Goal: Task Accomplishment & Management: Complete application form

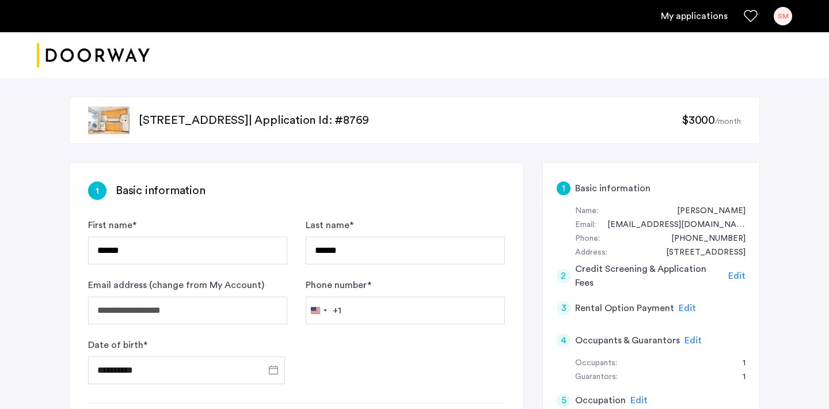
type input "**********"
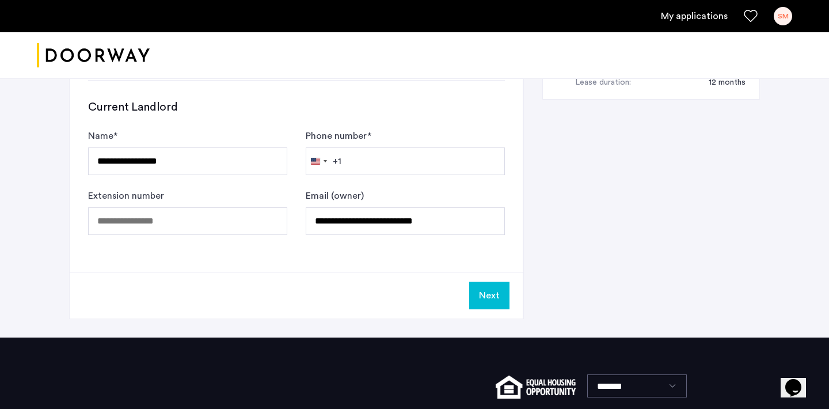
scroll to position [744, 0]
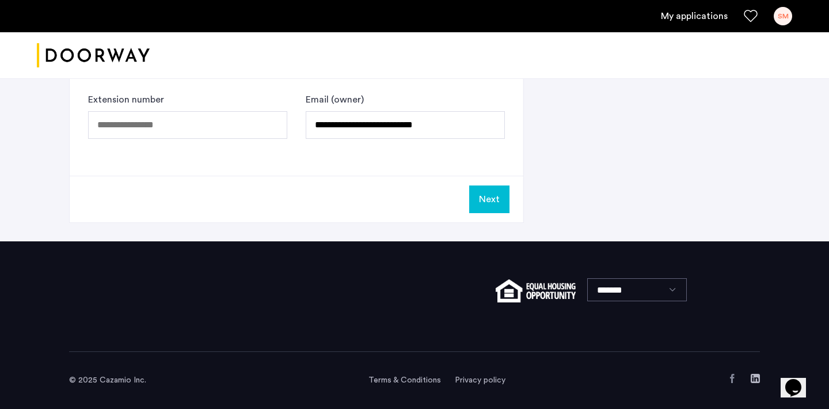
click at [489, 196] on button "Next" at bounding box center [489, 199] width 40 height 28
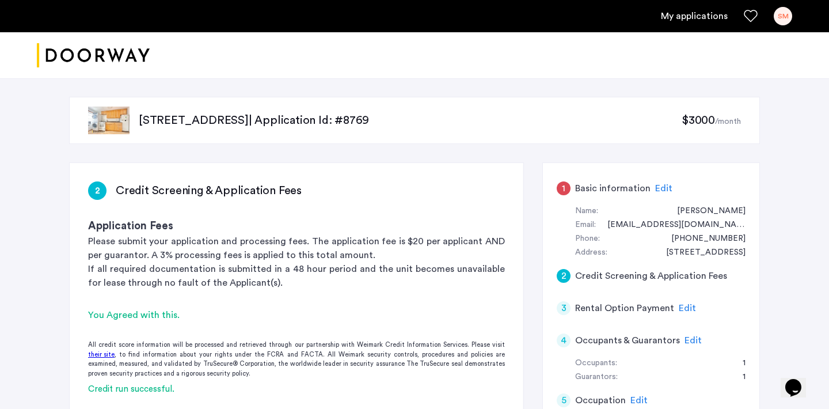
click at [489, 196] on div "2 Credit Screening & Application Fees" at bounding box center [296, 190] width 417 height 18
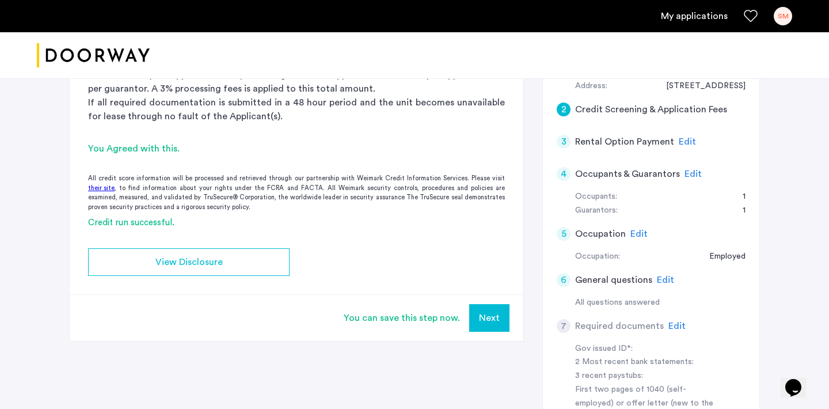
scroll to position [181, 0]
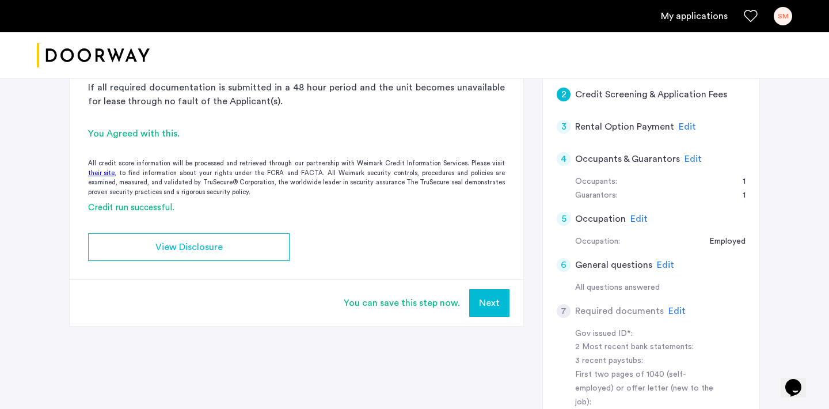
click at [489, 300] on button "Next" at bounding box center [489, 303] width 40 height 28
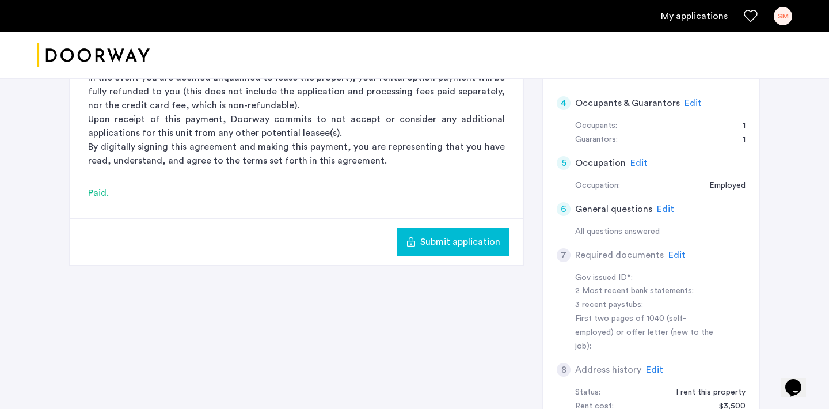
scroll to position [279, 0]
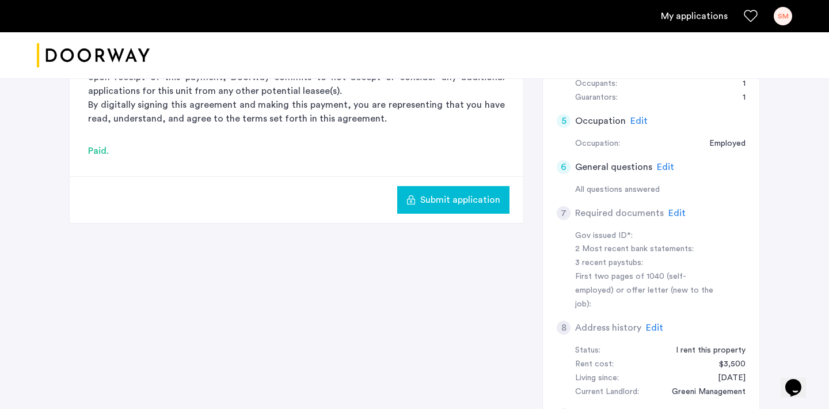
click at [675, 211] on span "Edit" at bounding box center [676, 212] width 17 height 9
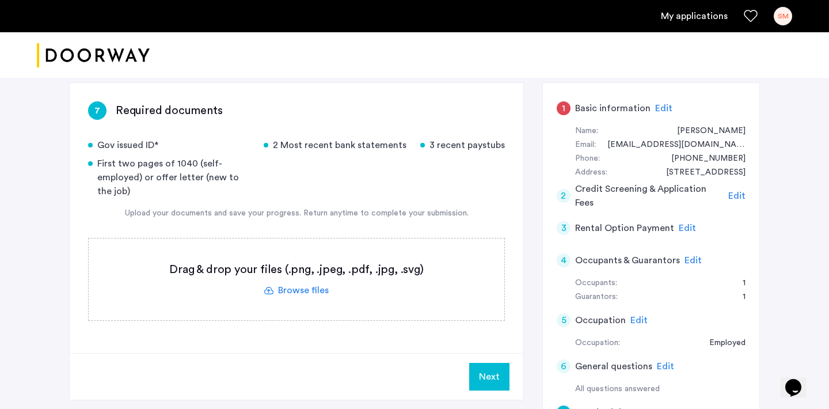
scroll to position [81, 0]
click at [295, 287] on label at bounding box center [297, 279] width 416 height 82
click at [0, 0] on input "file" at bounding box center [0, 0] width 0 height 0
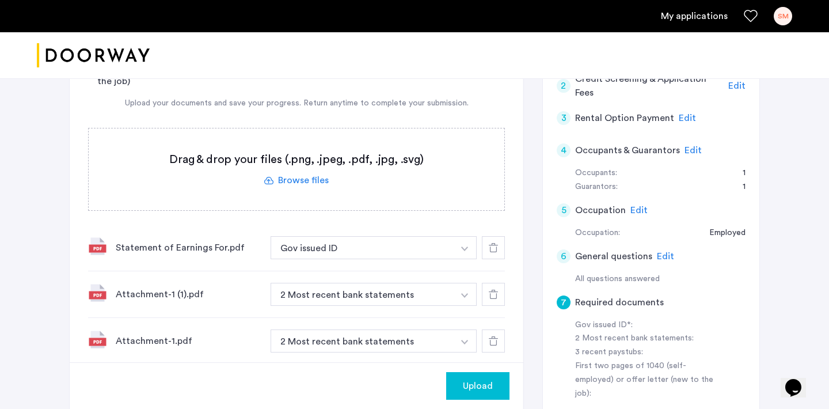
scroll to position [189, 0]
click at [470, 246] on button "button" at bounding box center [465, 248] width 24 height 23
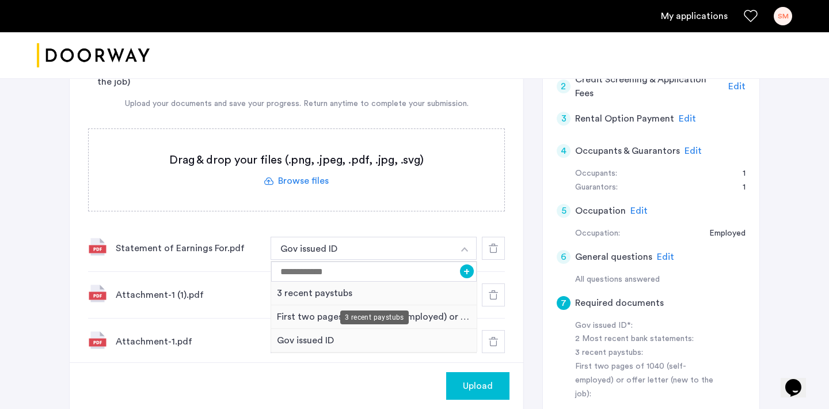
click at [333, 291] on div "3 recent paystubs" at bounding box center [374, 294] width 206 height 24
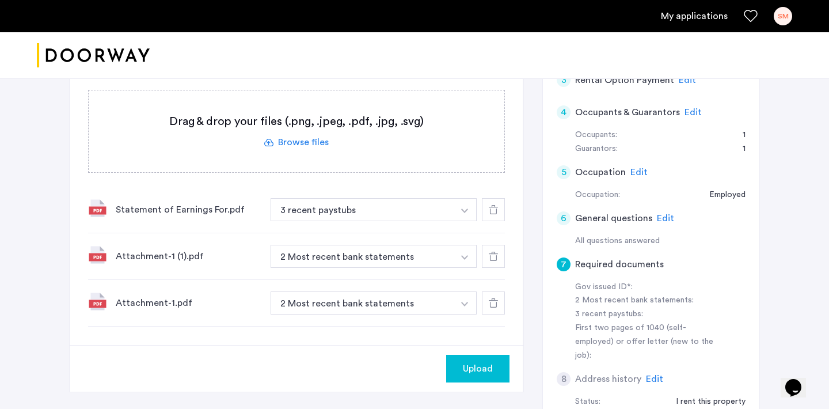
scroll to position [231, 0]
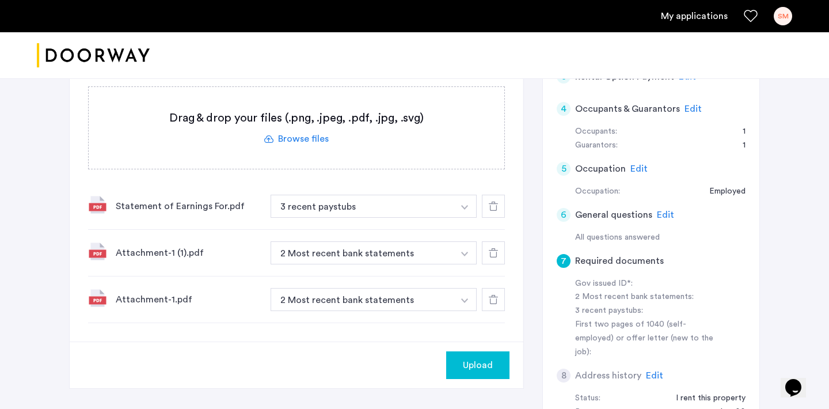
click at [290, 140] on label at bounding box center [297, 128] width 416 height 82
click at [0, 0] on input "file" at bounding box center [0, 0] width 0 height 0
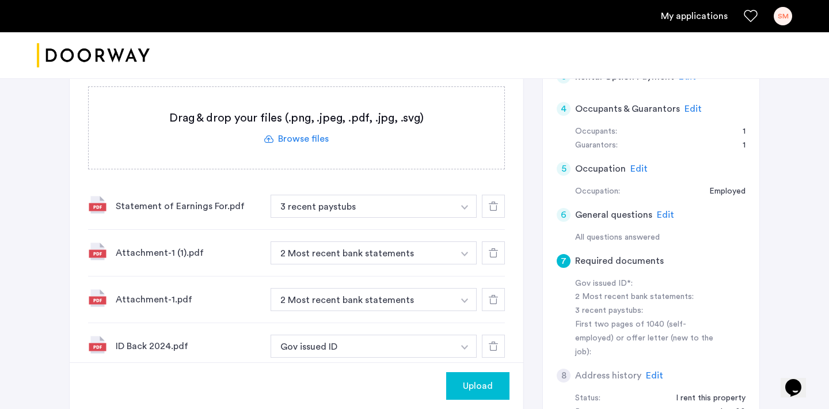
click at [146, 348] on div "ID Back 2024.pdf" at bounding box center [189, 346] width 146 height 14
click at [462, 345] on img "button" at bounding box center [464, 347] width 7 height 5
click at [466, 344] on button "button" at bounding box center [465, 345] width 24 height 23
click at [490, 344] on icon at bounding box center [493, 345] width 9 height 9
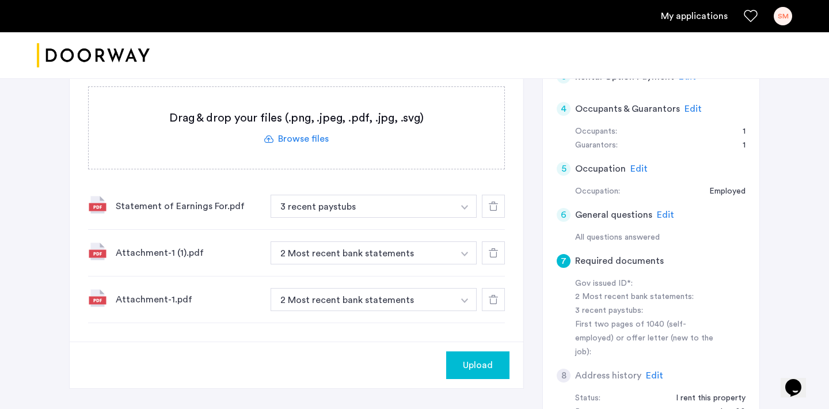
click at [302, 136] on label at bounding box center [297, 128] width 416 height 82
click at [0, 0] on input "file" at bounding box center [0, 0] width 0 height 0
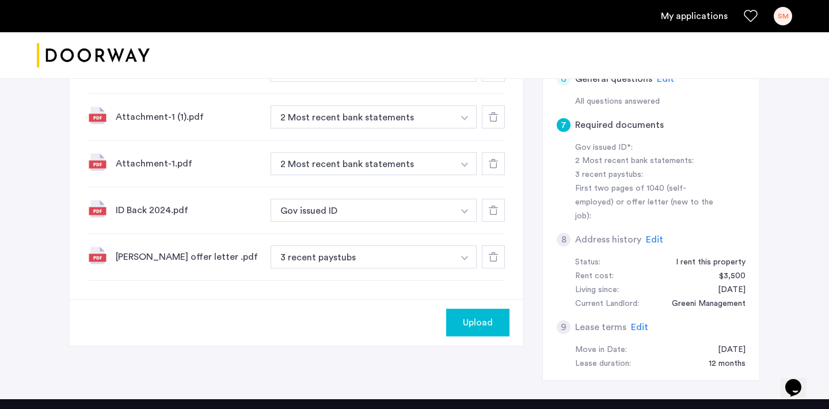
scroll to position [368, 0]
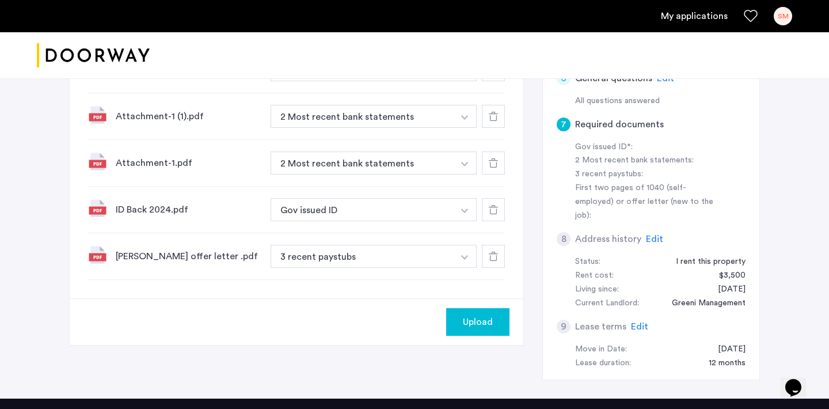
click at [470, 260] on button "button" at bounding box center [465, 256] width 24 height 23
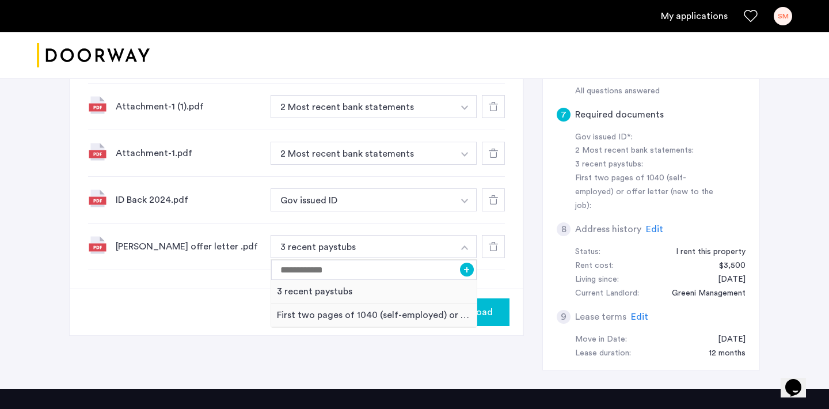
scroll to position [428, 0]
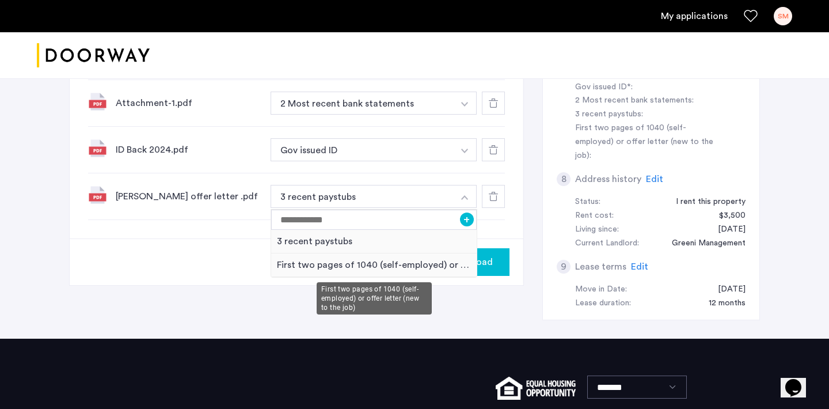
click at [337, 265] on div "First two pages of 1040 (self-employed) or offer letter (new to the job)" at bounding box center [374, 265] width 206 height 24
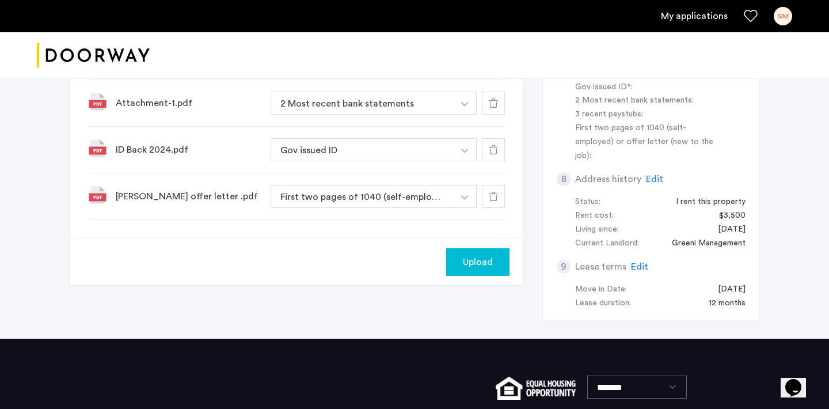
click at [265, 242] on div "Upload" at bounding box center [297, 261] width 454 height 47
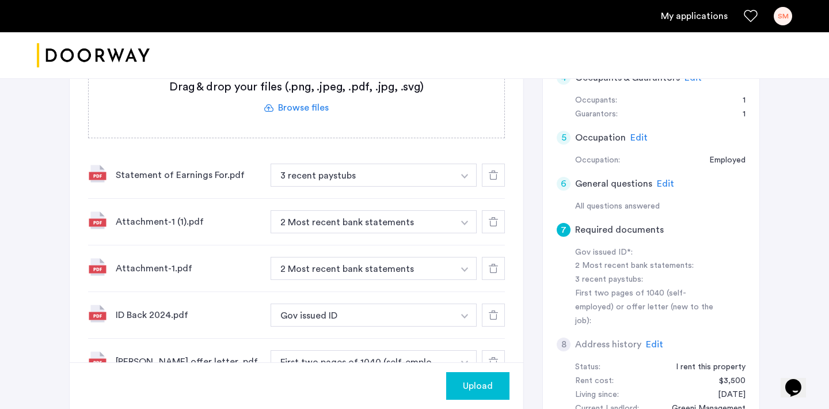
scroll to position [277, 0]
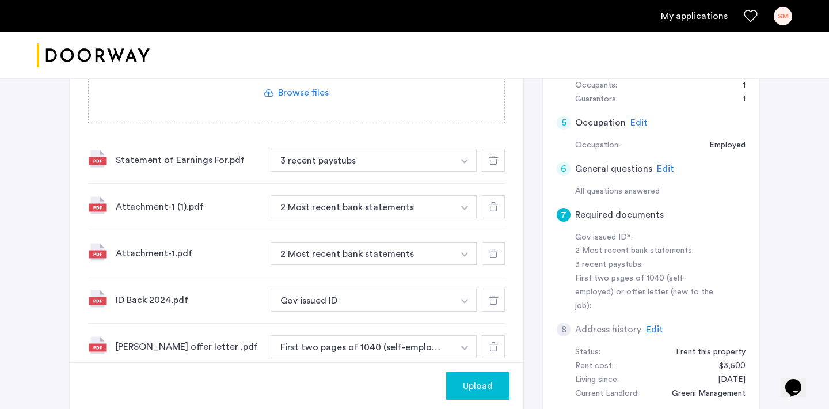
click at [474, 382] on span "Upload" at bounding box center [478, 386] width 30 height 14
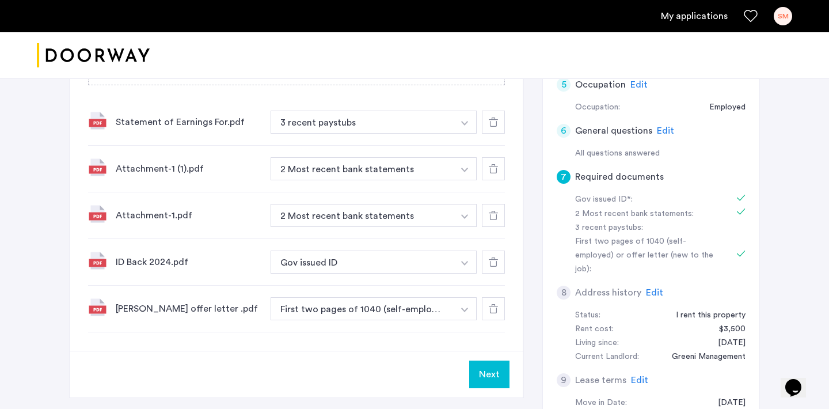
scroll to position [367, 0]
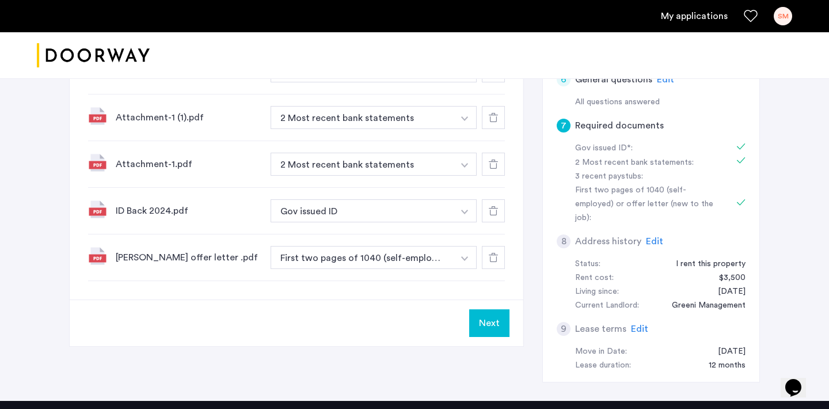
click at [482, 322] on button "Next" at bounding box center [489, 323] width 40 height 28
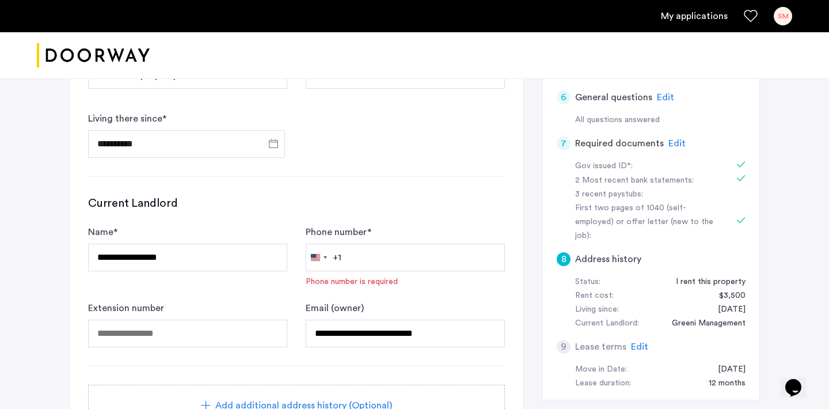
scroll to position [348, 0]
click at [371, 261] on input "Phone number *" at bounding box center [405, 258] width 199 height 28
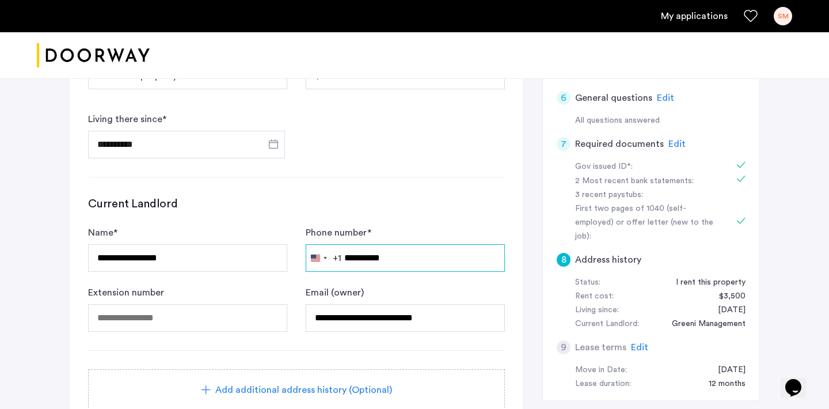
type input "**********"
click at [402, 216] on div "**********" at bounding box center [296, 264] width 417 height 136
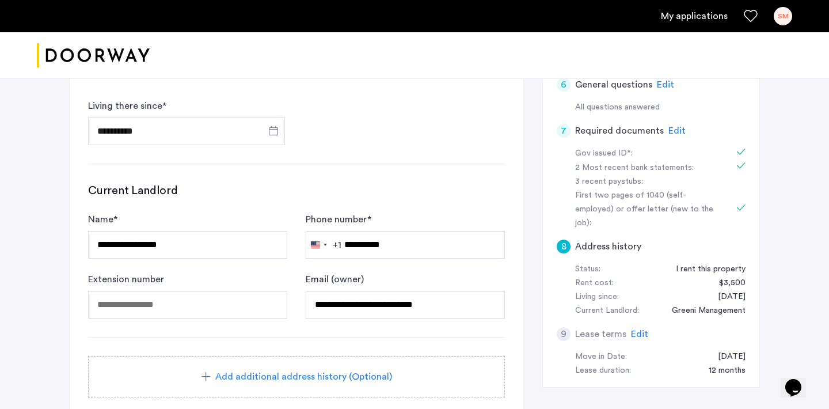
scroll to position [504, 0]
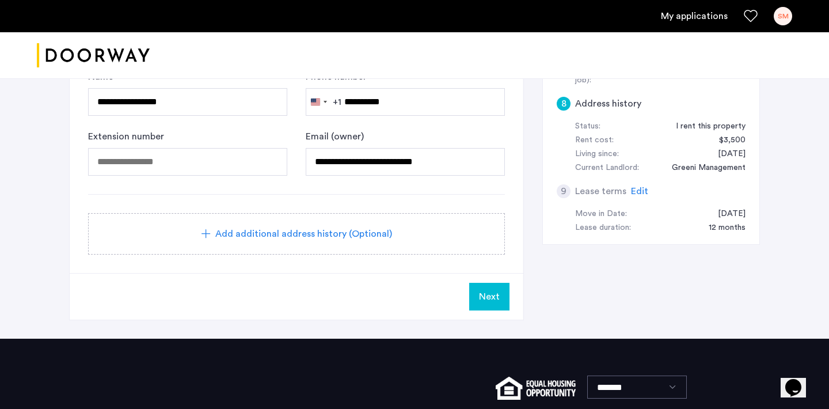
click at [494, 302] on span "Next" at bounding box center [489, 297] width 21 height 14
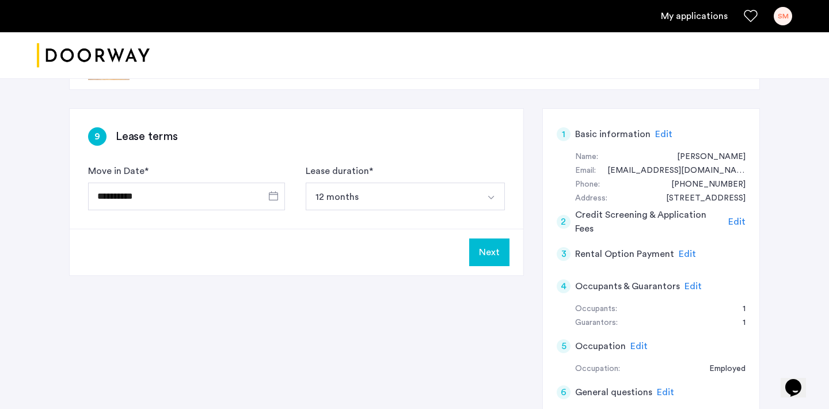
scroll to position [53, 0]
click at [488, 252] on button "Next" at bounding box center [489, 253] width 40 height 28
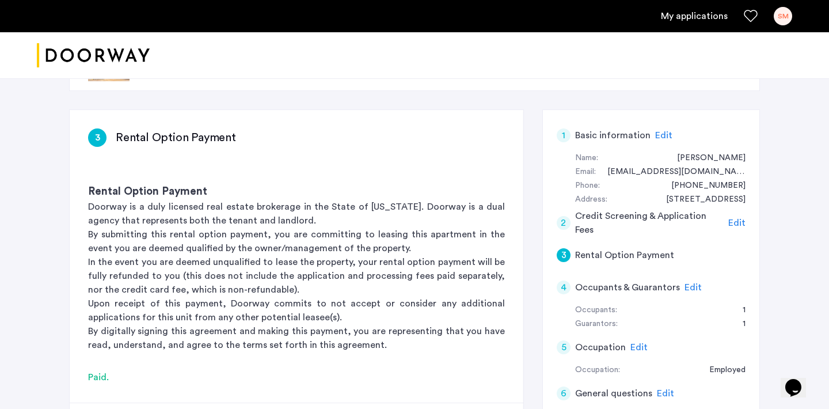
scroll to position [0, 0]
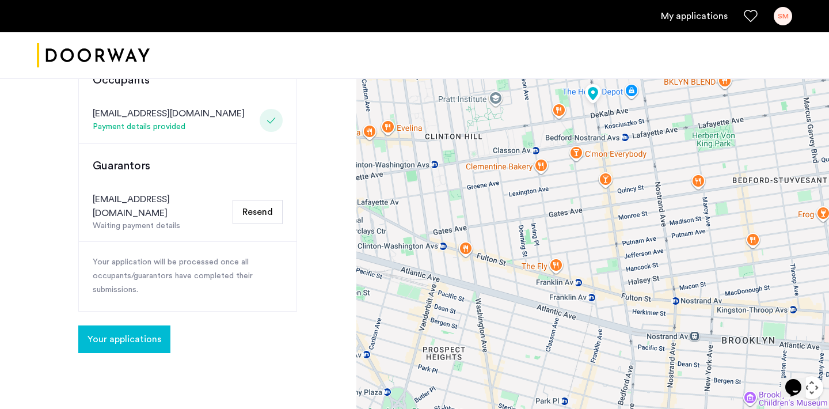
scroll to position [312, 0]
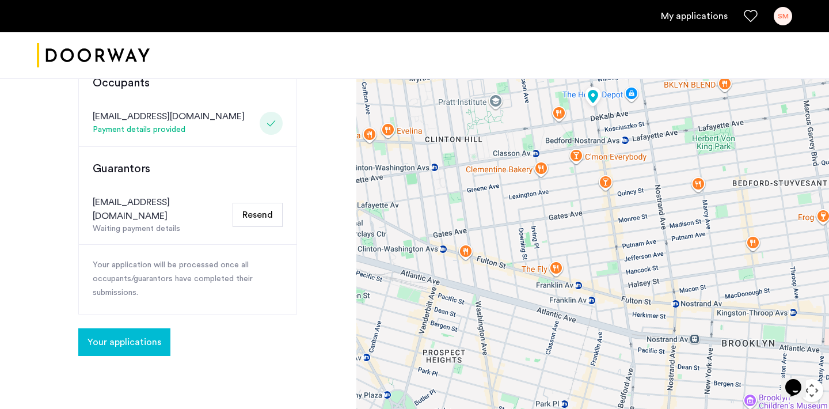
click at [129, 335] on span "Your applications" at bounding box center [125, 342] width 74 height 14
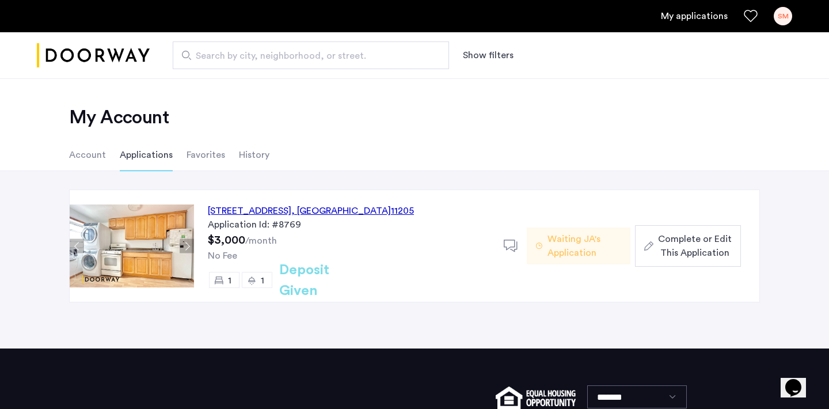
scroll to position [43, 0]
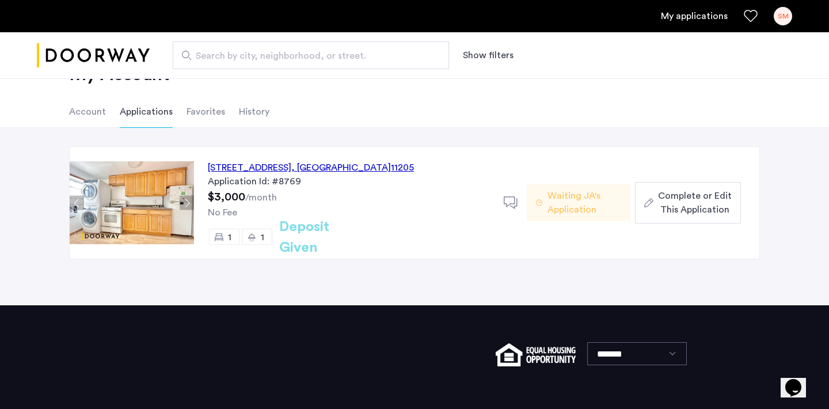
click at [268, 161] on div "984 Bedford Avenue, Unit 3, Brooklyn , NY 11205" at bounding box center [311, 168] width 206 height 14
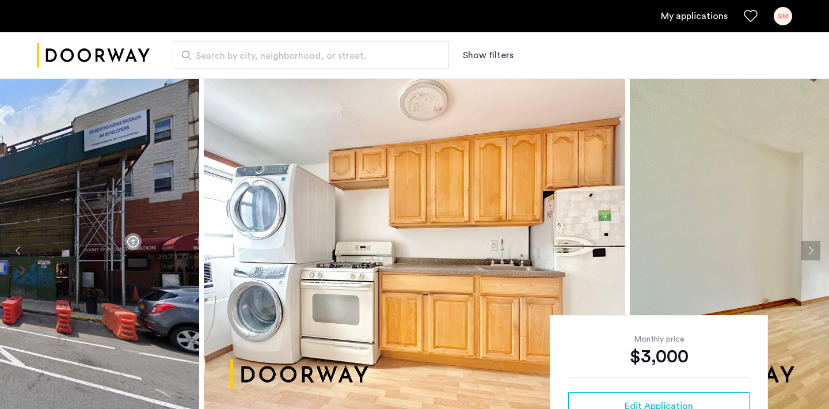
scroll to position [55, 0]
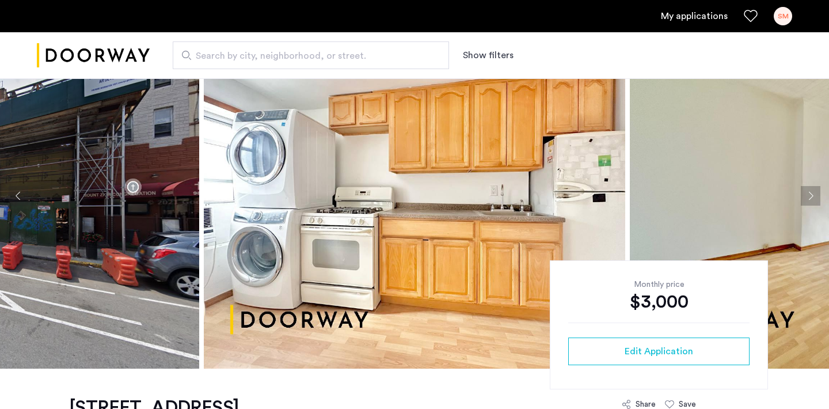
click at [807, 199] on button "Next apartment" at bounding box center [811, 196] width 20 height 20
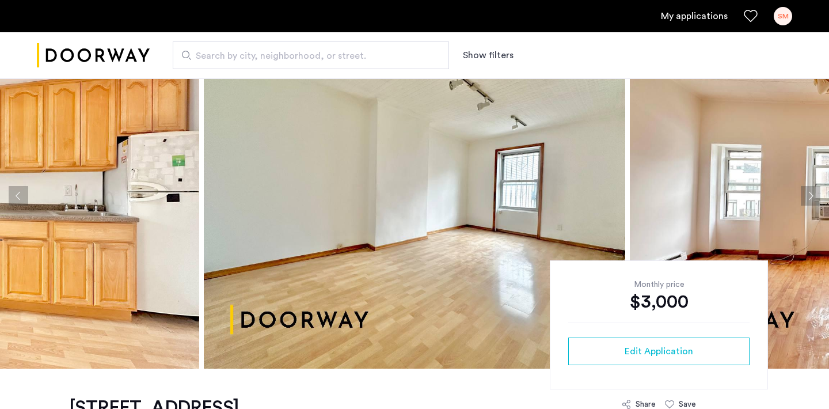
click at [806, 197] on button "Next apartment" at bounding box center [811, 196] width 20 height 20
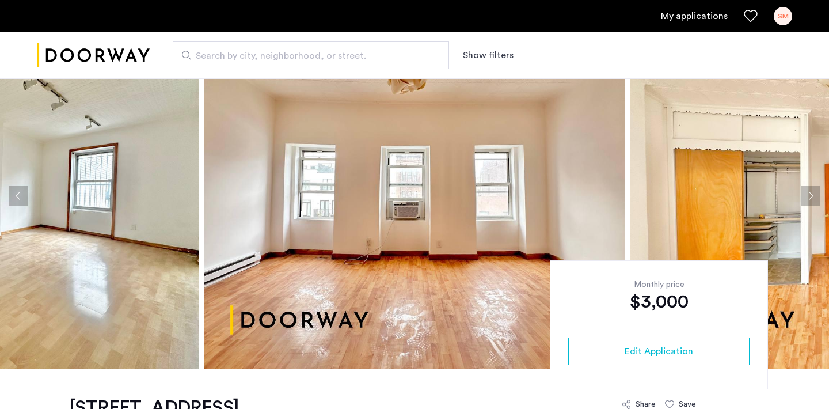
click at [806, 197] on button "Next apartment" at bounding box center [811, 196] width 20 height 20
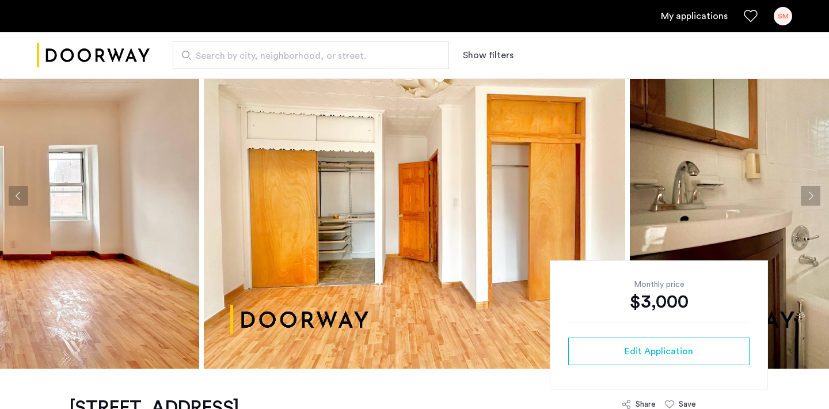
click at [806, 197] on button "Next apartment" at bounding box center [811, 196] width 20 height 20
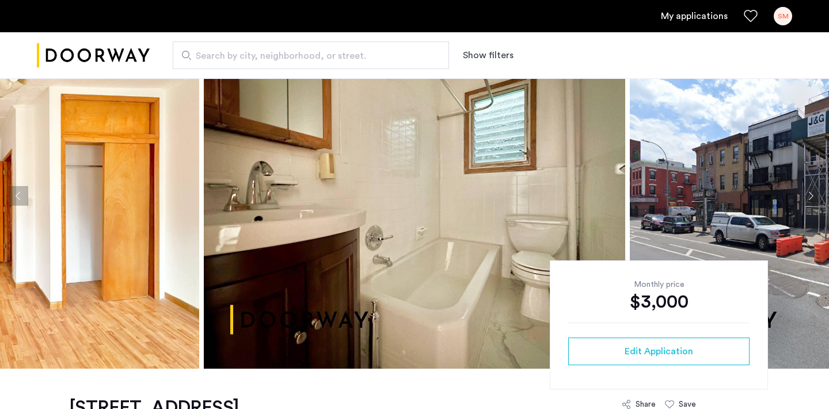
click at [16, 196] on button "Previous apartment" at bounding box center [19, 196] width 20 height 20
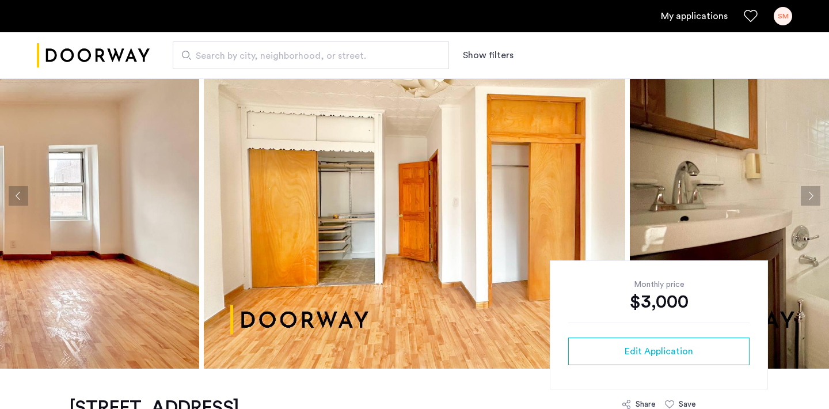
click at [19, 197] on button "Previous apartment" at bounding box center [19, 196] width 20 height 20
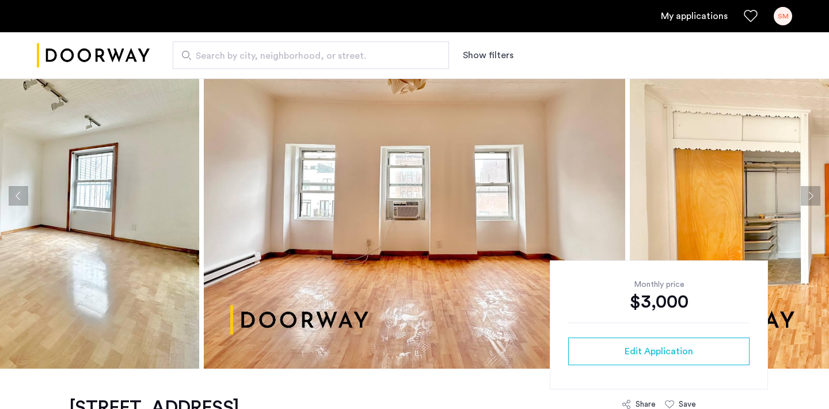
click at [805, 197] on button "Next apartment" at bounding box center [811, 196] width 20 height 20
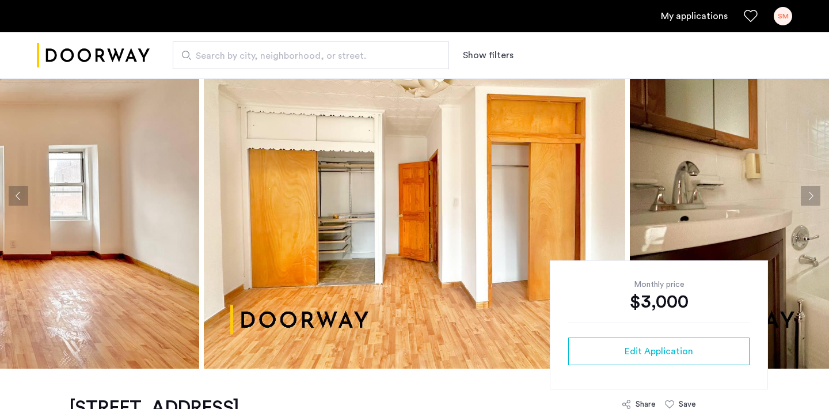
click at [20, 195] on button "Previous apartment" at bounding box center [19, 196] width 20 height 20
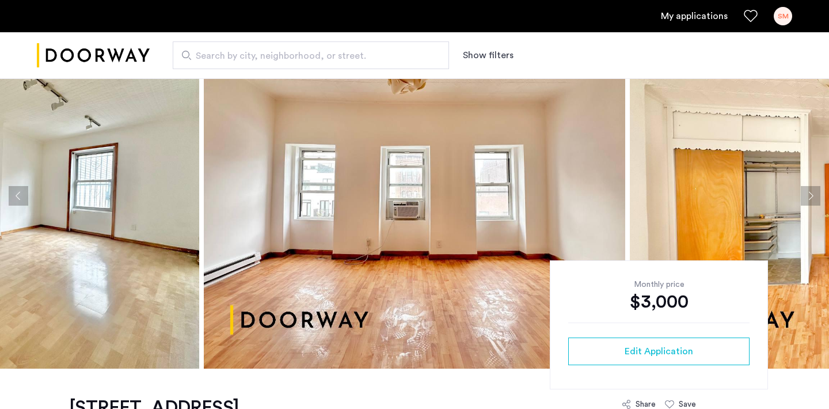
click at [20, 195] on button "Previous apartment" at bounding box center [19, 196] width 20 height 20
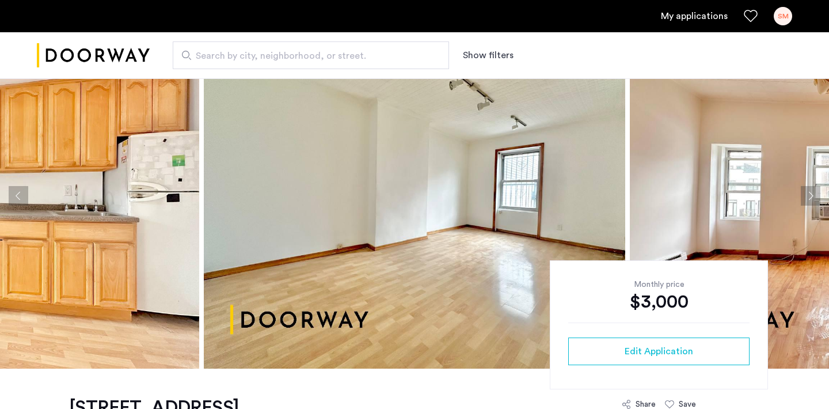
click at [19, 195] on button "Previous apartment" at bounding box center [19, 196] width 20 height 20
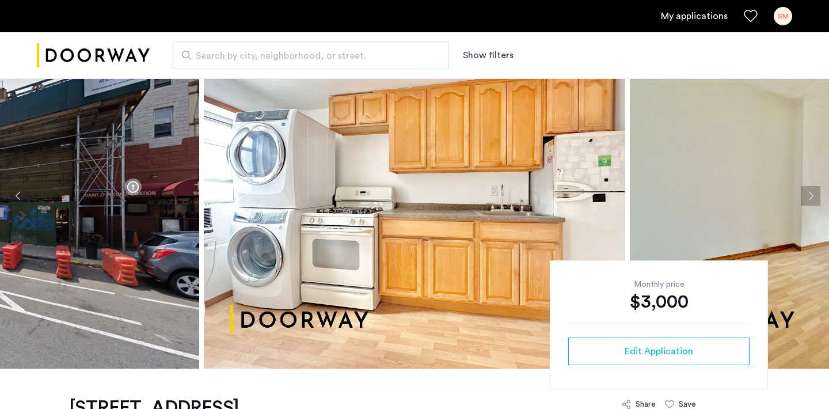
click at [13, 195] on button "Previous apartment" at bounding box center [19, 196] width 20 height 20
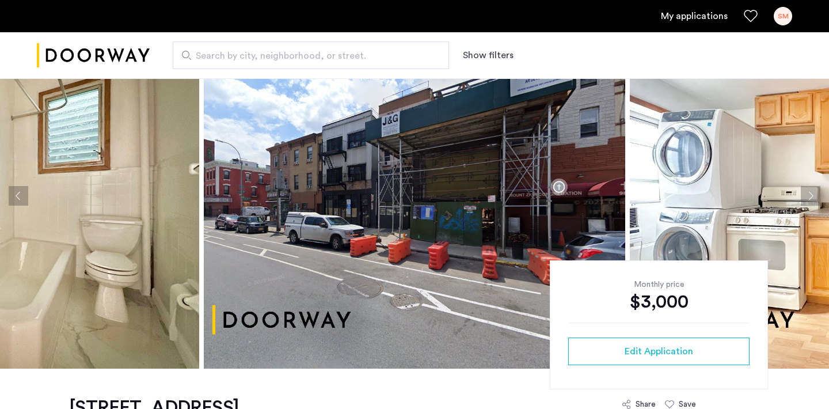
click at [13, 195] on button "Previous apartment" at bounding box center [19, 196] width 20 height 20
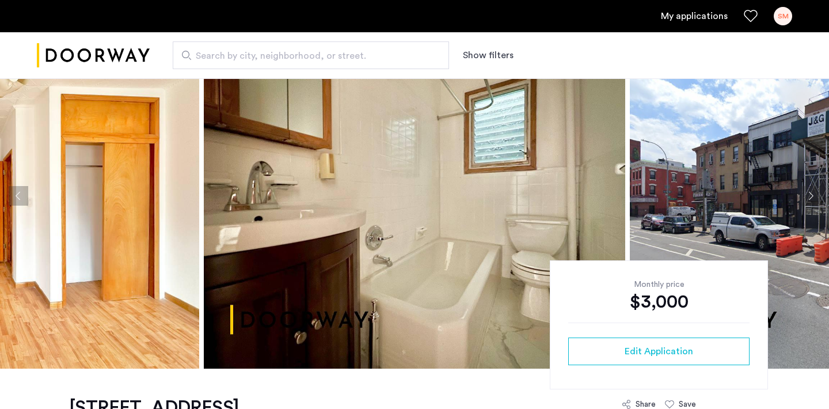
click at [812, 197] on button "Next apartment" at bounding box center [811, 196] width 20 height 20
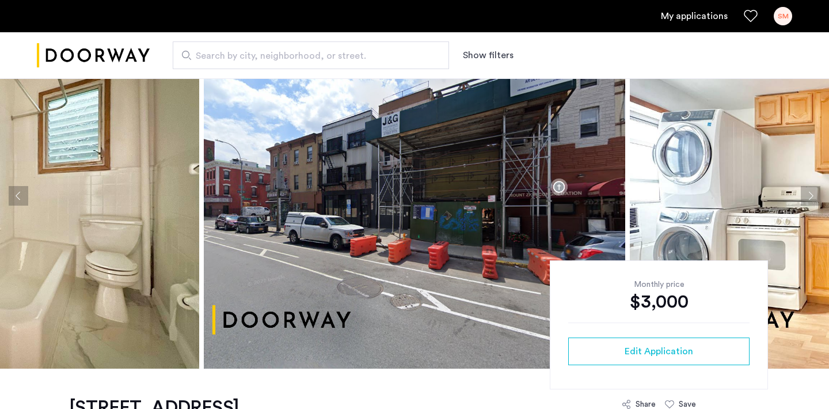
click at [22, 193] on button "Previous apartment" at bounding box center [19, 196] width 20 height 20
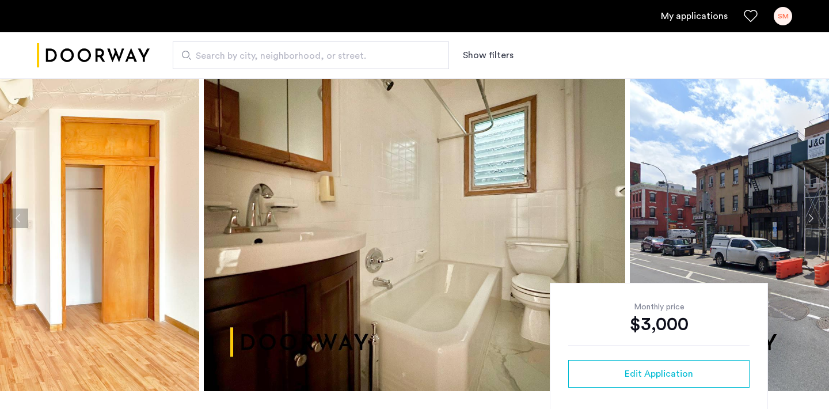
scroll to position [31, 0]
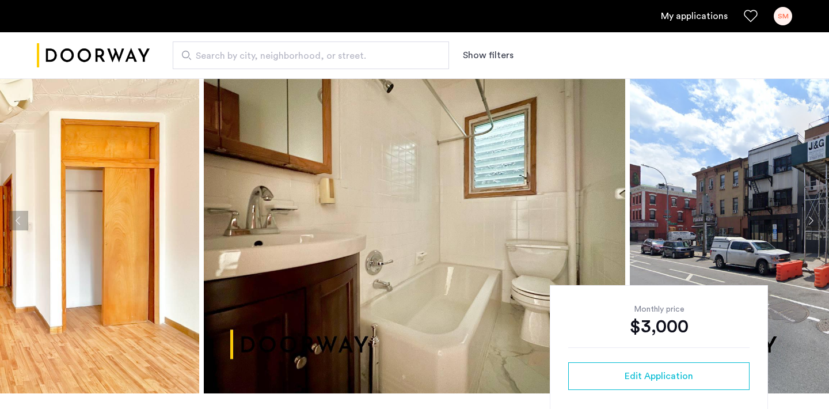
click at [17, 216] on button "Previous apartment" at bounding box center [19, 221] width 20 height 20
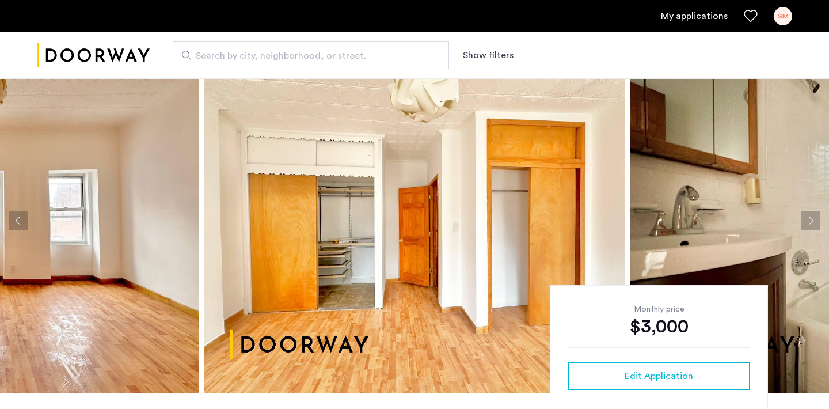
click at [18, 224] on button "Previous apartment" at bounding box center [19, 221] width 20 height 20
